Goal: Share content: Share content

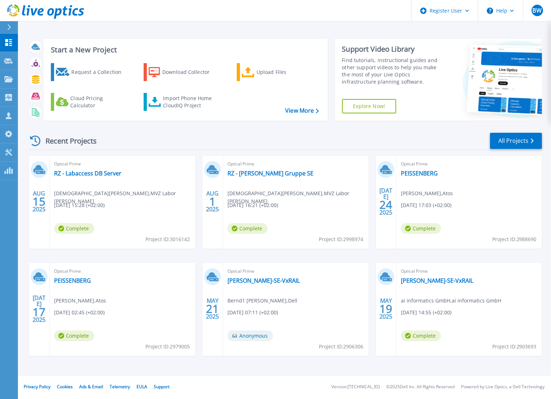
click at [132, 199] on div "Optical Prime RZ - Labaccess DB Server Christian Jehle , MVZ Labor Limbach 08.1…" at bounding box center [123, 202] width 146 height 93
click at [80, 177] on div "Optical Prime RZ - Labaccess DB Server Christian Jehle , MVZ Labor Limbach 08.1…" at bounding box center [123, 202] width 146 height 93
click at [84, 172] on link "RZ - Labaccess DB Server" at bounding box center [87, 173] width 67 height 7
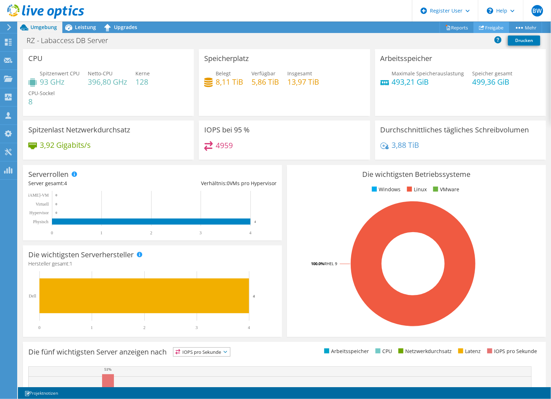
click at [486, 28] on link "Freigabe" at bounding box center [491, 27] width 35 height 11
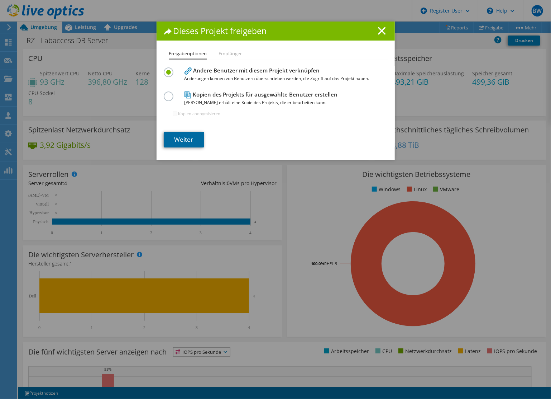
click at [188, 135] on link "Weiter" at bounding box center [184, 140] width 41 height 16
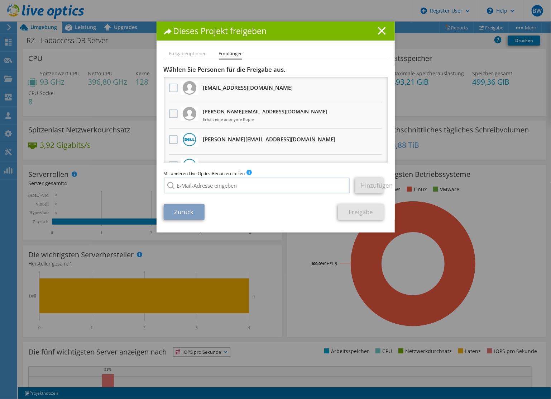
click at [173, 113] on label at bounding box center [174, 113] width 10 height 9
click at [0, 0] on input "checkbox" at bounding box center [0, 0] width 0 height 0
click at [360, 212] on link "Freigabe" at bounding box center [361, 212] width 46 height 16
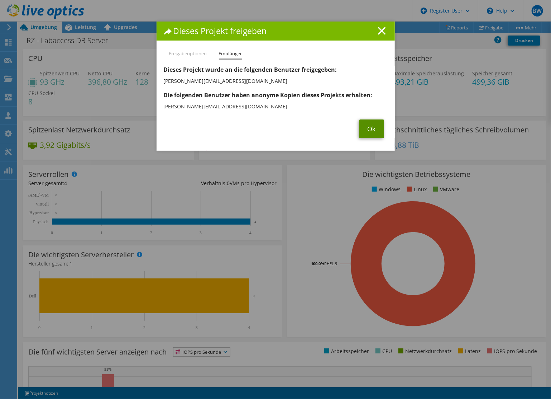
click at [366, 130] on link "Ok" at bounding box center [372, 128] width 25 height 19
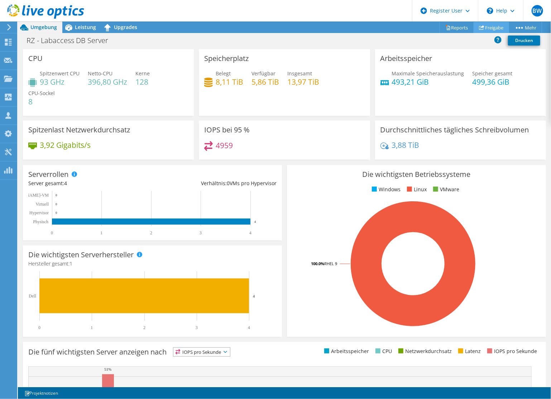
click at [487, 25] on link "Freigabe" at bounding box center [491, 27] width 35 height 11
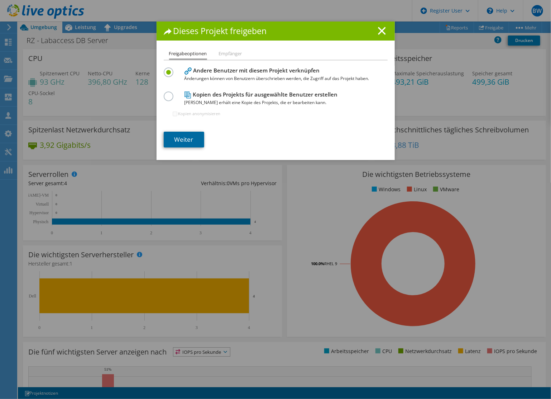
click at [188, 138] on link "Weiter" at bounding box center [184, 140] width 41 height 16
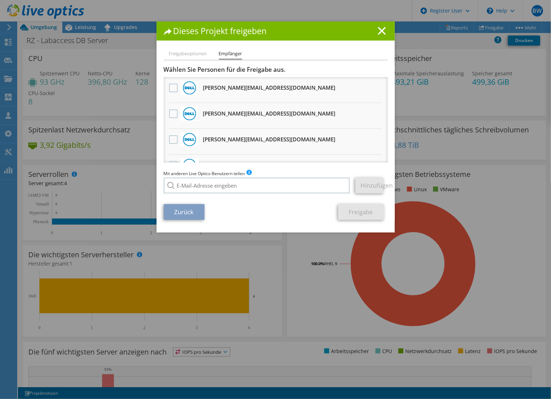
scroll to position [179, 0]
click at [171, 113] on label at bounding box center [174, 115] width 10 height 9
click at [0, 0] on input "checkbox" at bounding box center [0, 0] width 0 height 0
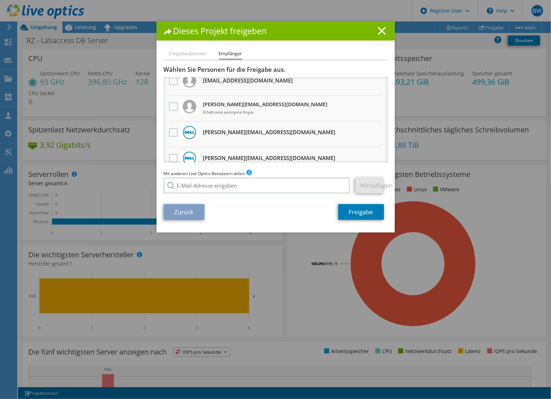
scroll to position [0, 0]
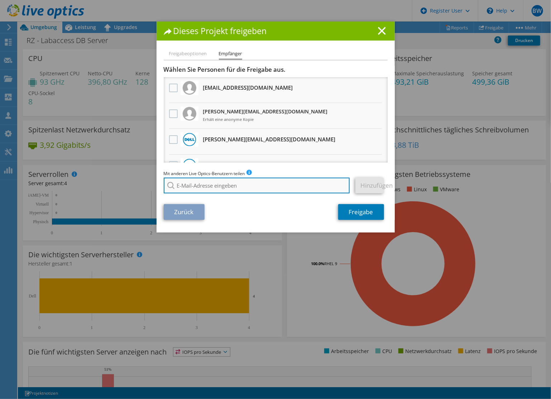
click at [263, 181] on input "search" at bounding box center [257, 185] width 186 height 16
click at [220, 200] on section "Wählen Sie Personen für die Freigabe aus. Alle Projektkopien werden anonym sein…" at bounding box center [276, 143] width 224 height 154
click at [227, 189] on input "andreas.dumann" at bounding box center [257, 185] width 186 height 16
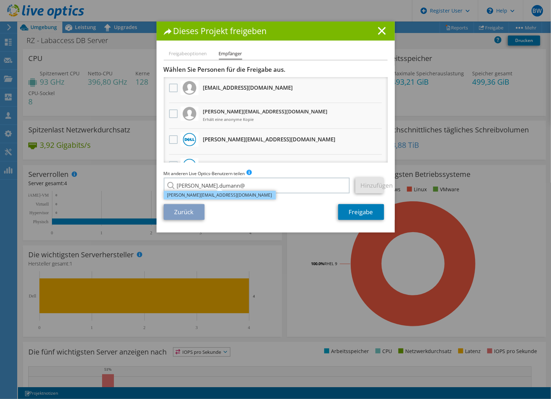
click at [216, 197] on li "[PERSON_NAME][EMAIL_ADDRESS][DOMAIN_NAME]" at bounding box center [220, 195] width 112 height 9
type input "[PERSON_NAME][EMAIL_ADDRESS][DOMAIN_NAME]"
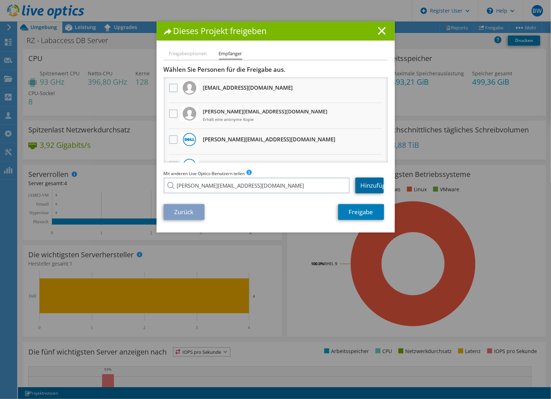
click at [370, 182] on link "Hinzufügen" at bounding box center [370, 185] width 28 height 16
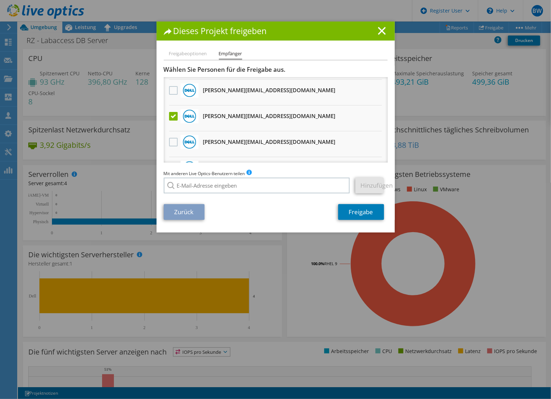
scroll to position [215, 0]
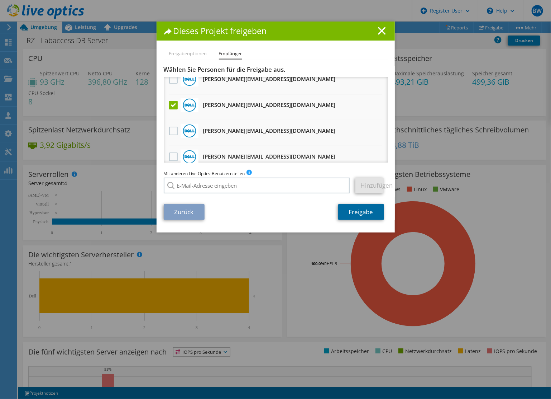
click at [344, 214] on link "Freigabe" at bounding box center [361, 212] width 46 height 16
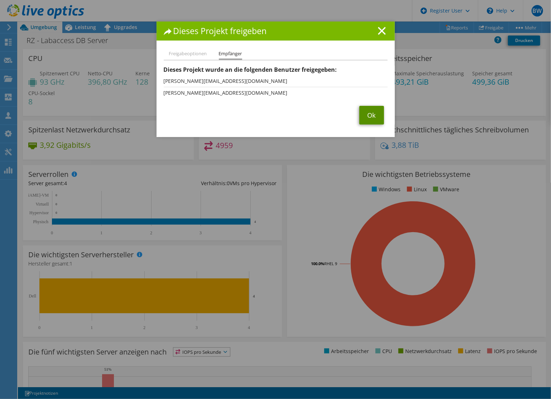
click at [368, 109] on link "Ok" at bounding box center [372, 115] width 25 height 19
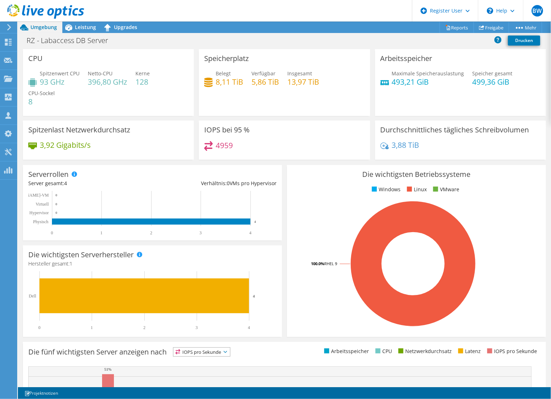
click at [40, 10] on icon at bounding box center [45, 11] width 77 height 15
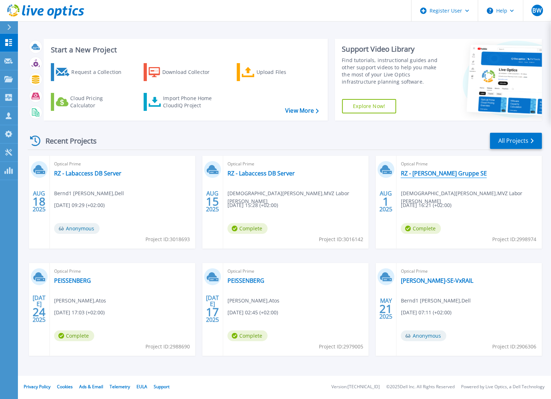
click at [418, 176] on link "RZ - Limbach Gruppe SE" at bounding box center [444, 173] width 86 height 7
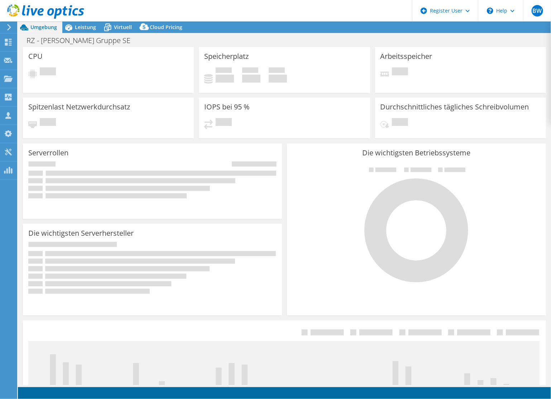
select select "USD"
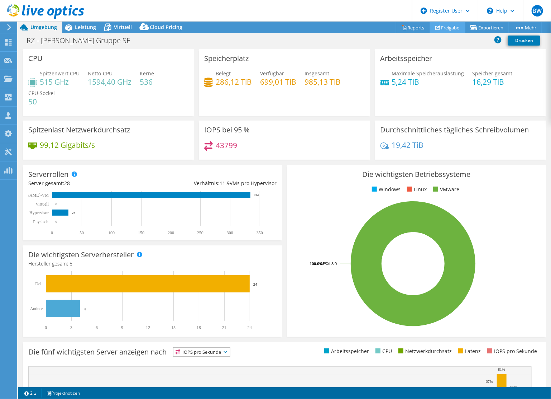
click at [442, 29] on link "Freigabe" at bounding box center [447, 27] width 35 height 11
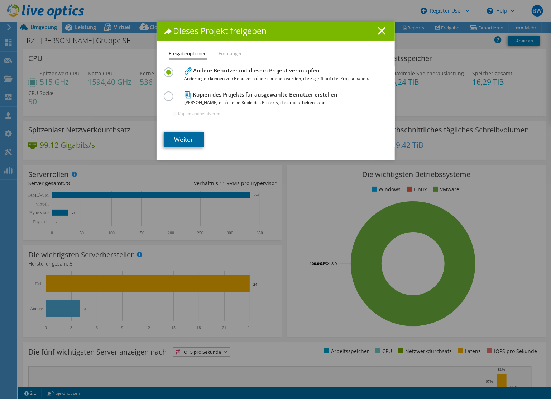
click at [184, 144] on link "Weiter" at bounding box center [184, 140] width 41 height 16
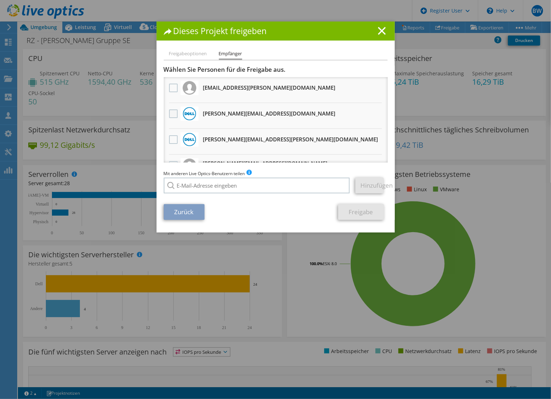
click at [169, 113] on label at bounding box center [174, 113] width 10 height 9
click at [0, 0] on input "checkbox" at bounding box center [0, 0] width 0 height 0
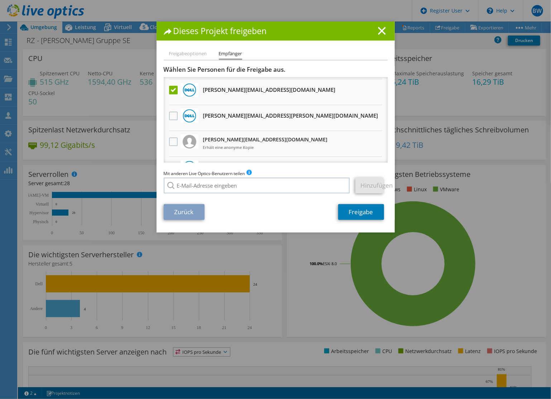
scroll to position [36, 0]
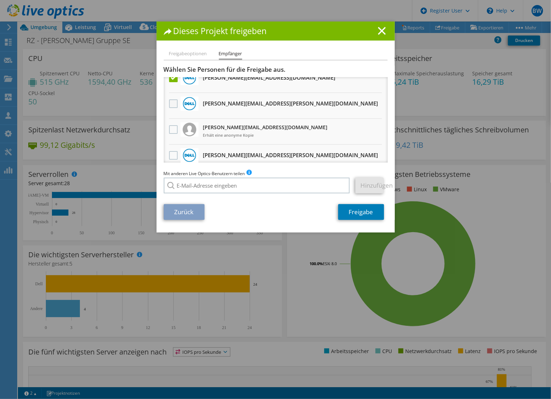
click at [171, 103] on label at bounding box center [174, 103] width 10 height 9
click at [0, 0] on input "checkbox" at bounding box center [0, 0] width 0 height 0
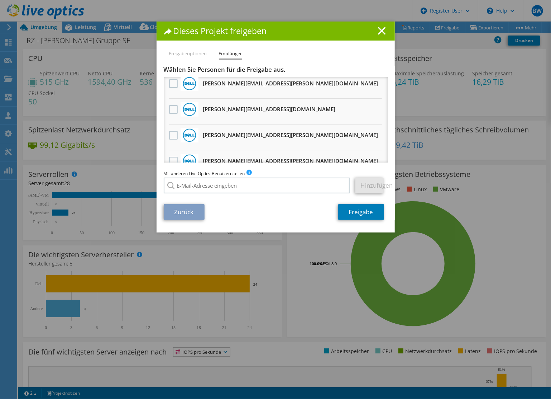
scroll to position [72, 0]
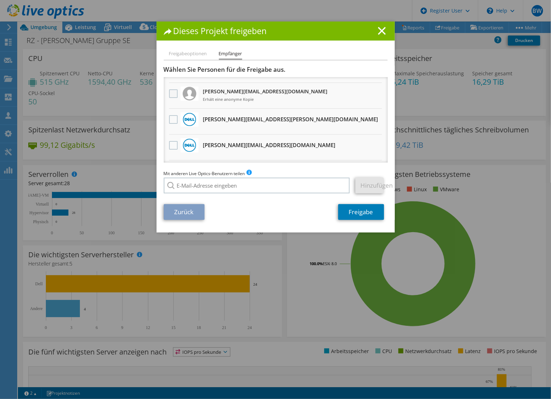
click at [172, 91] on label at bounding box center [174, 93] width 10 height 9
click at [0, 0] on input "checkbox" at bounding box center [0, 0] width 0 height 0
click at [363, 214] on link "Freigabe" at bounding box center [361, 212] width 46 height 16
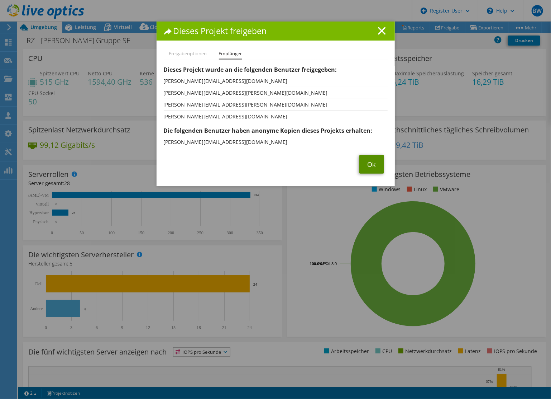
click at [369, 161] on link "Ok" at bounding box center [372, 164] width 25 height 19
